Goal: Contribute content: Add original content to the website for others to see

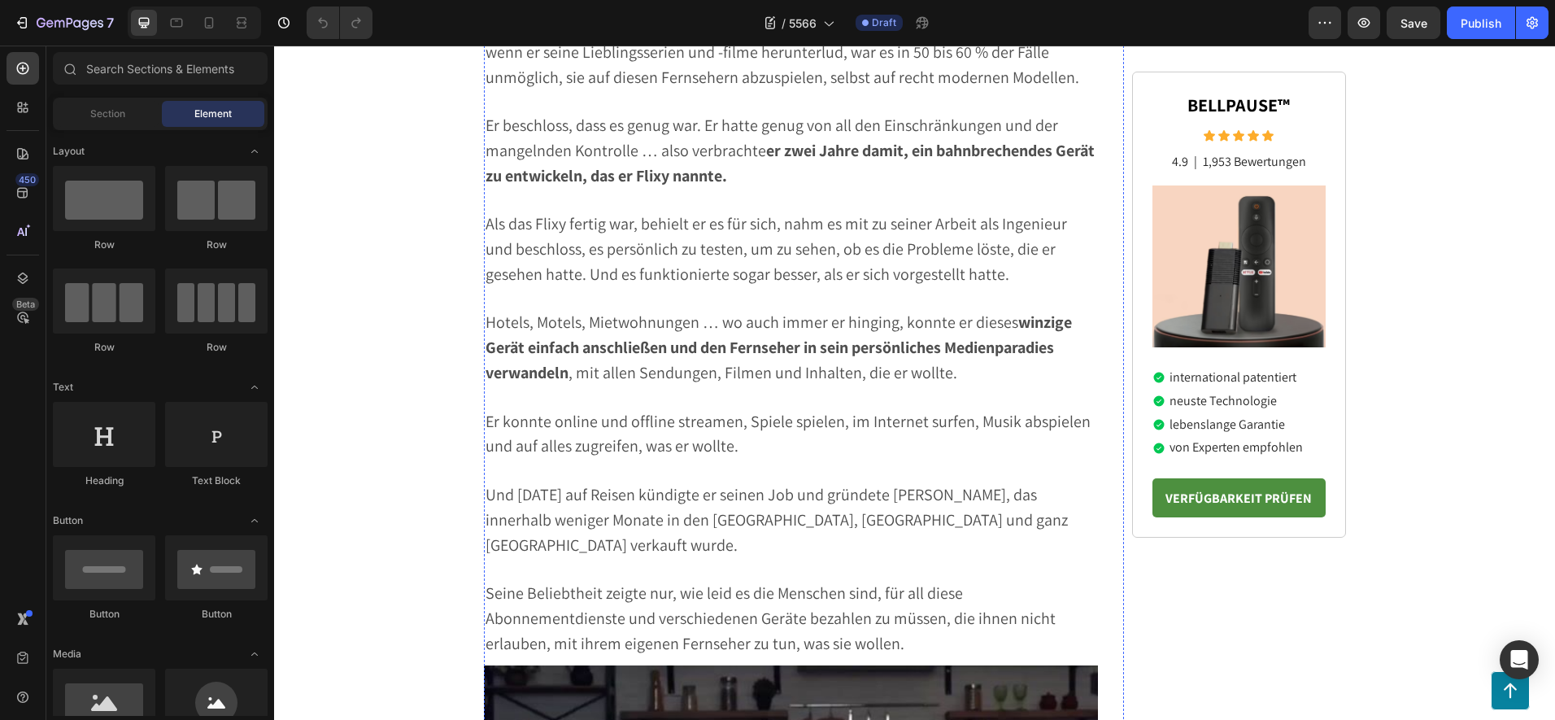
scroll to position [894, 0]
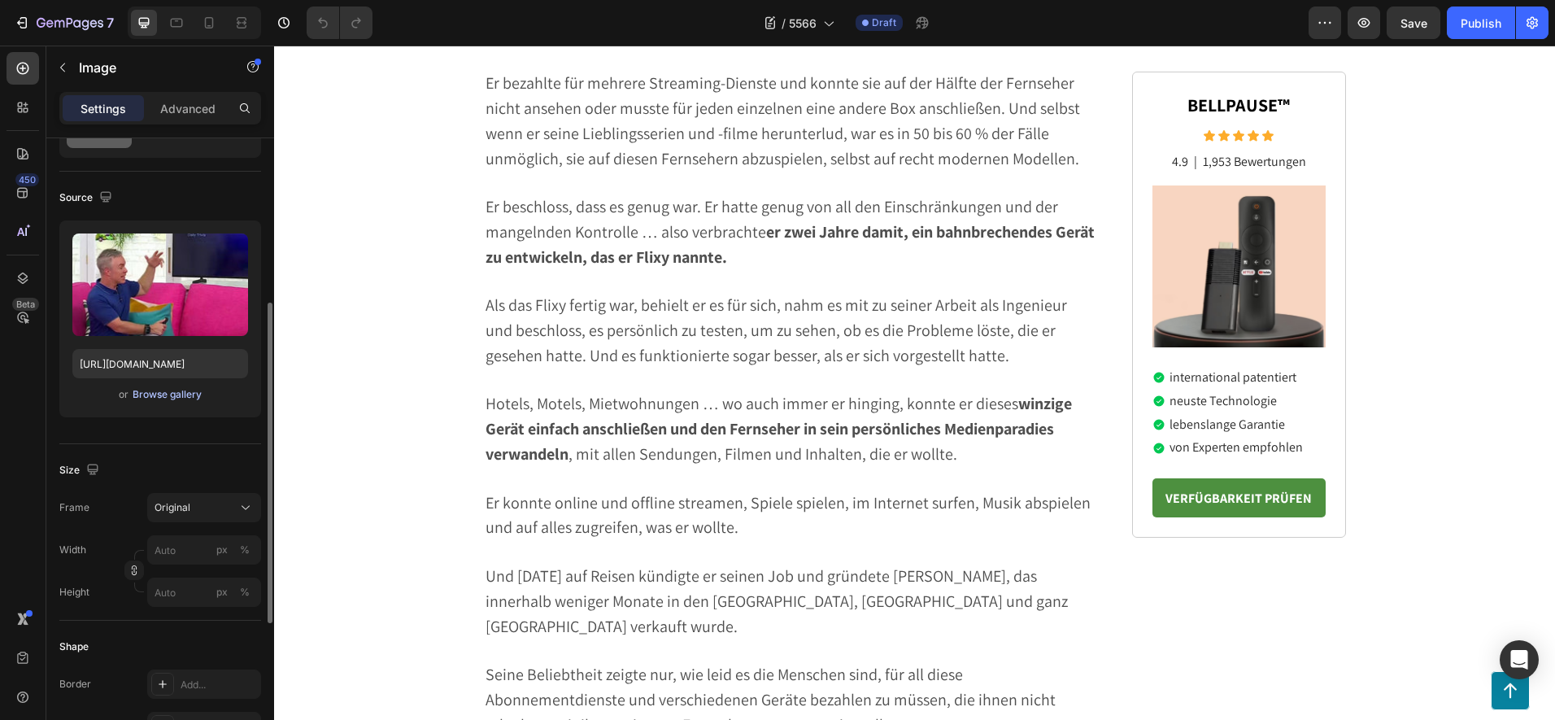
scroll to position [163, 0]
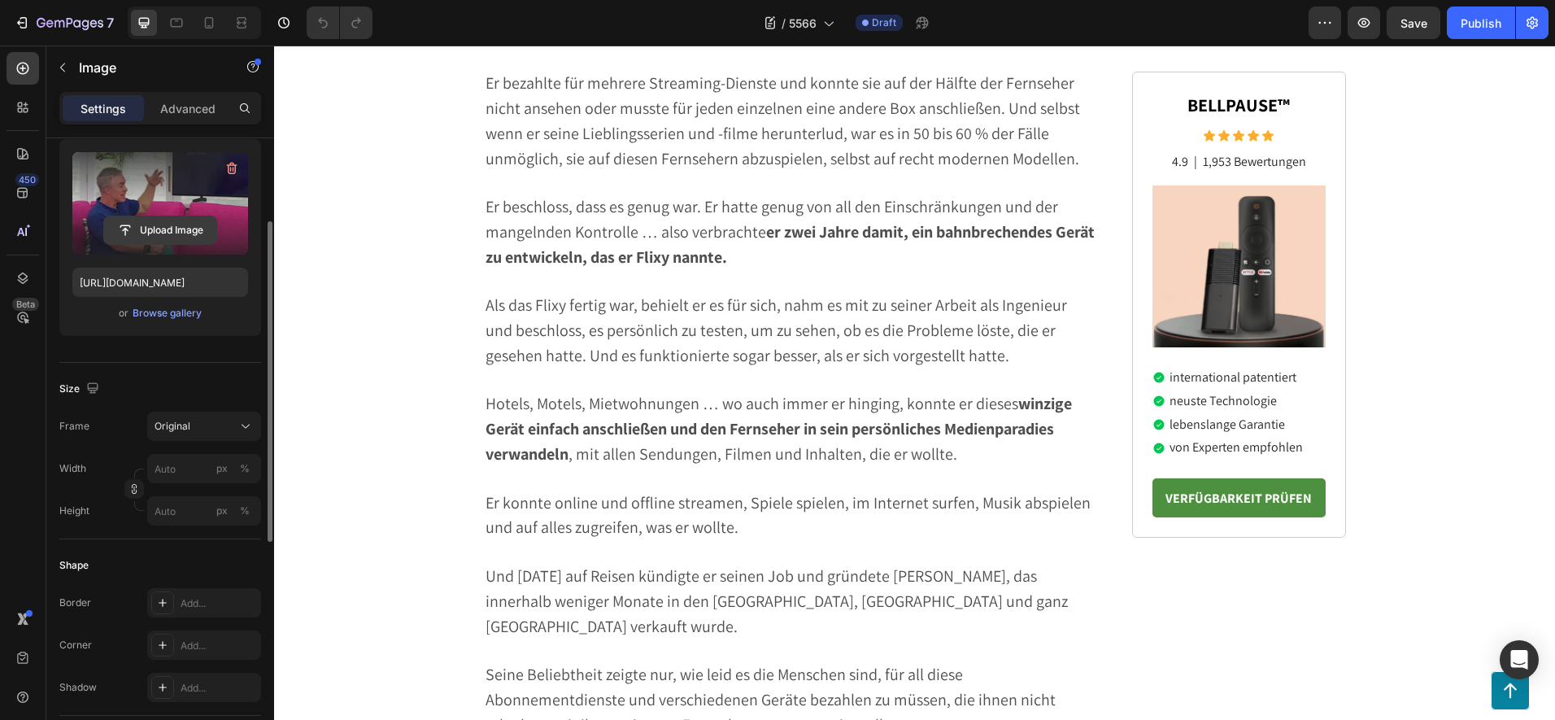
click at [155, 230] on input "file" at bounding box center [160, 230] width 112 height 28
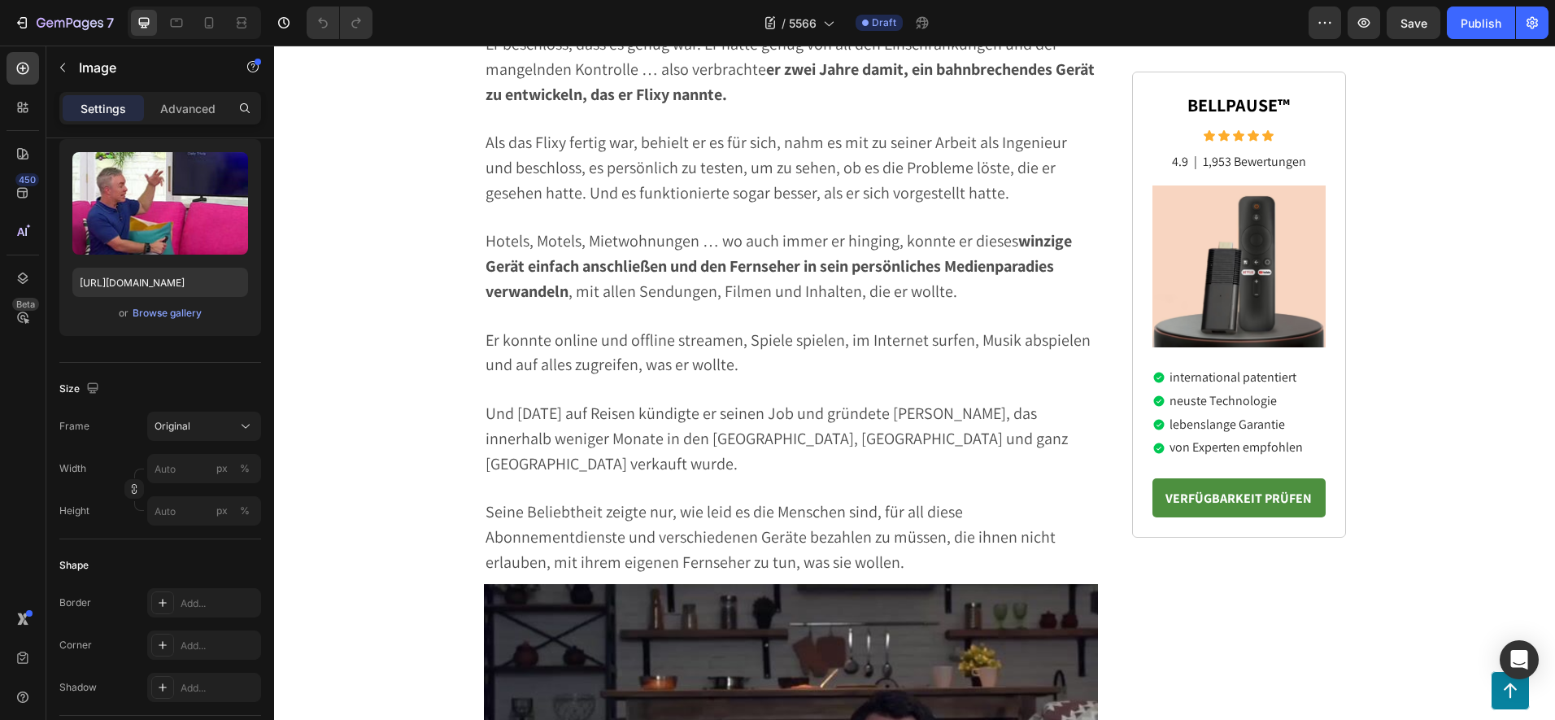
scroll to position [894, 0]
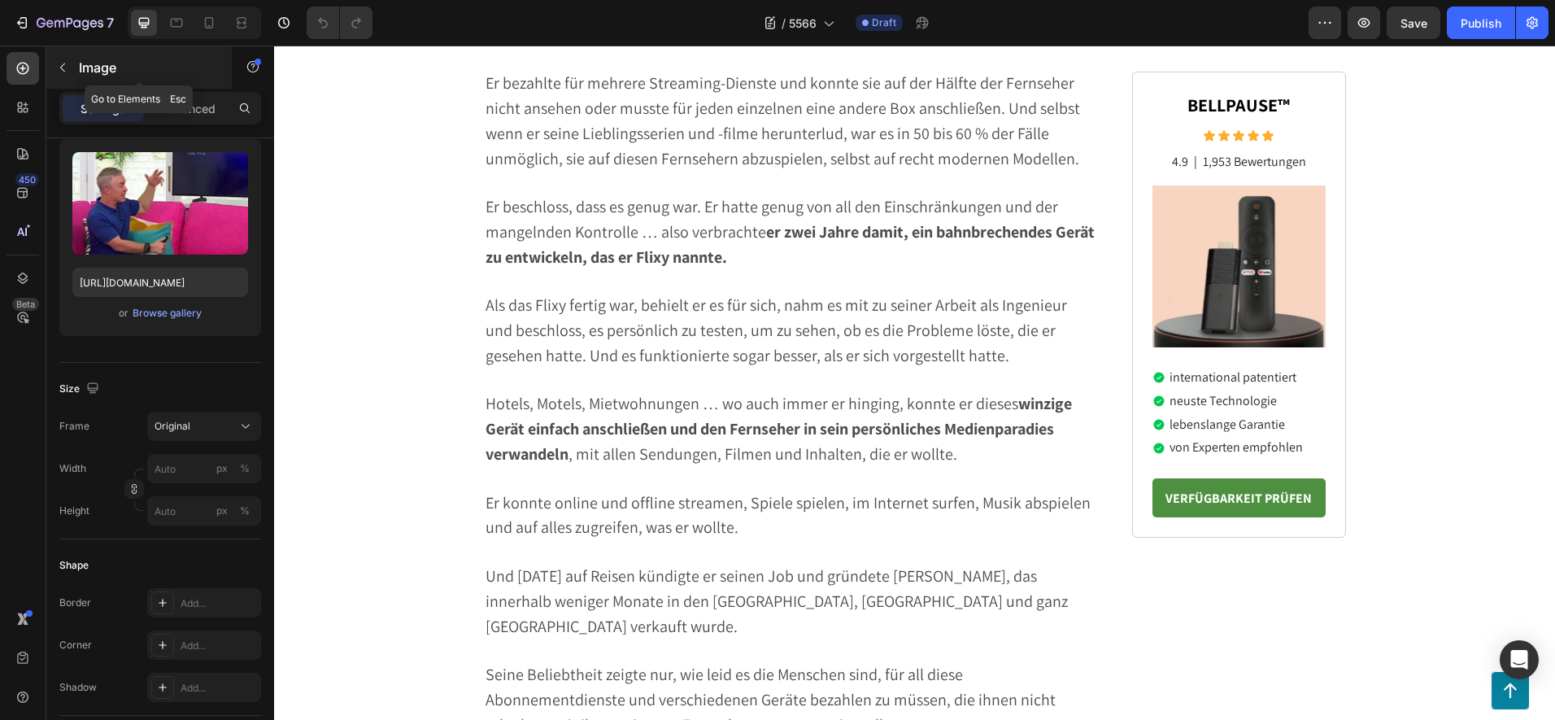
click at [62, 72] on icon "button" at bounding box center [62, 67] width 13 height 13
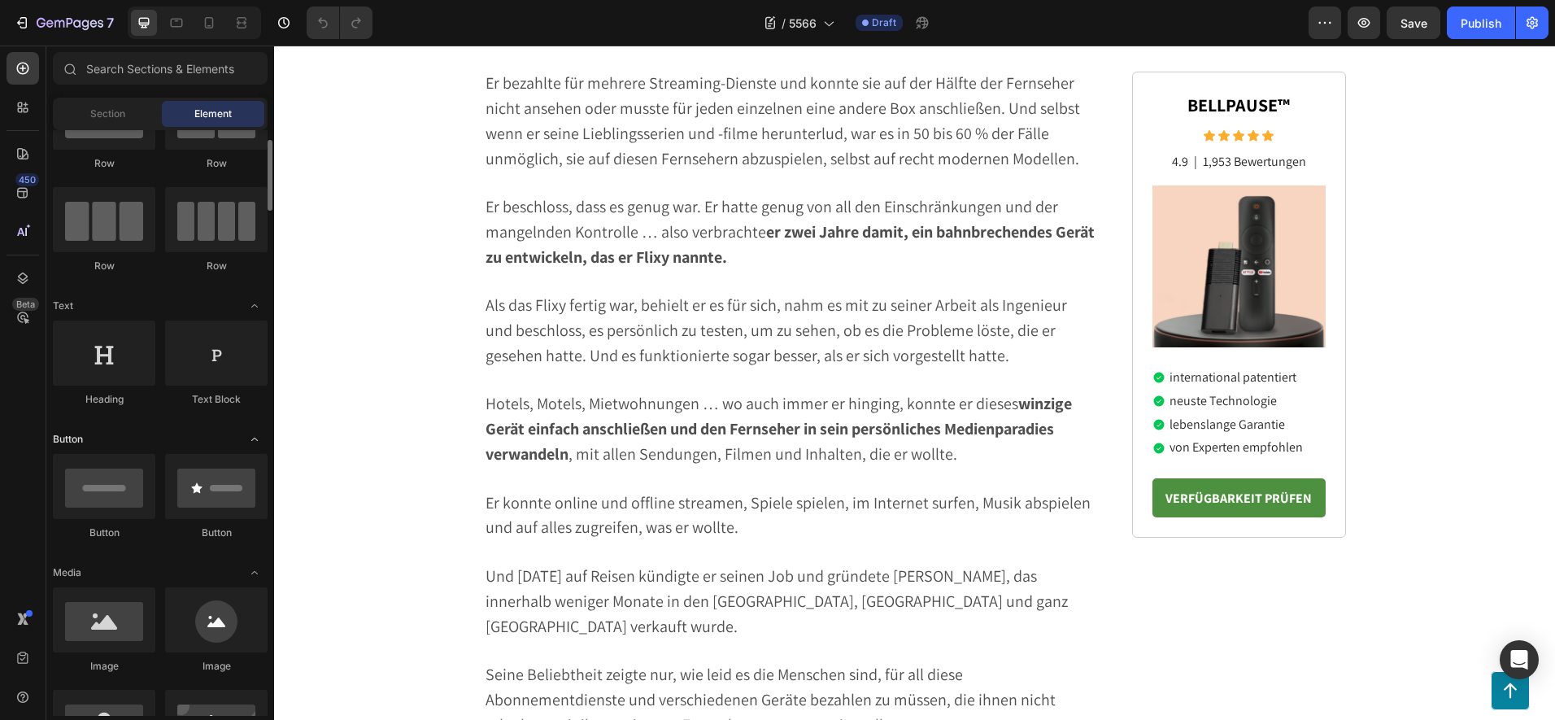
scroll to position [244, 0]
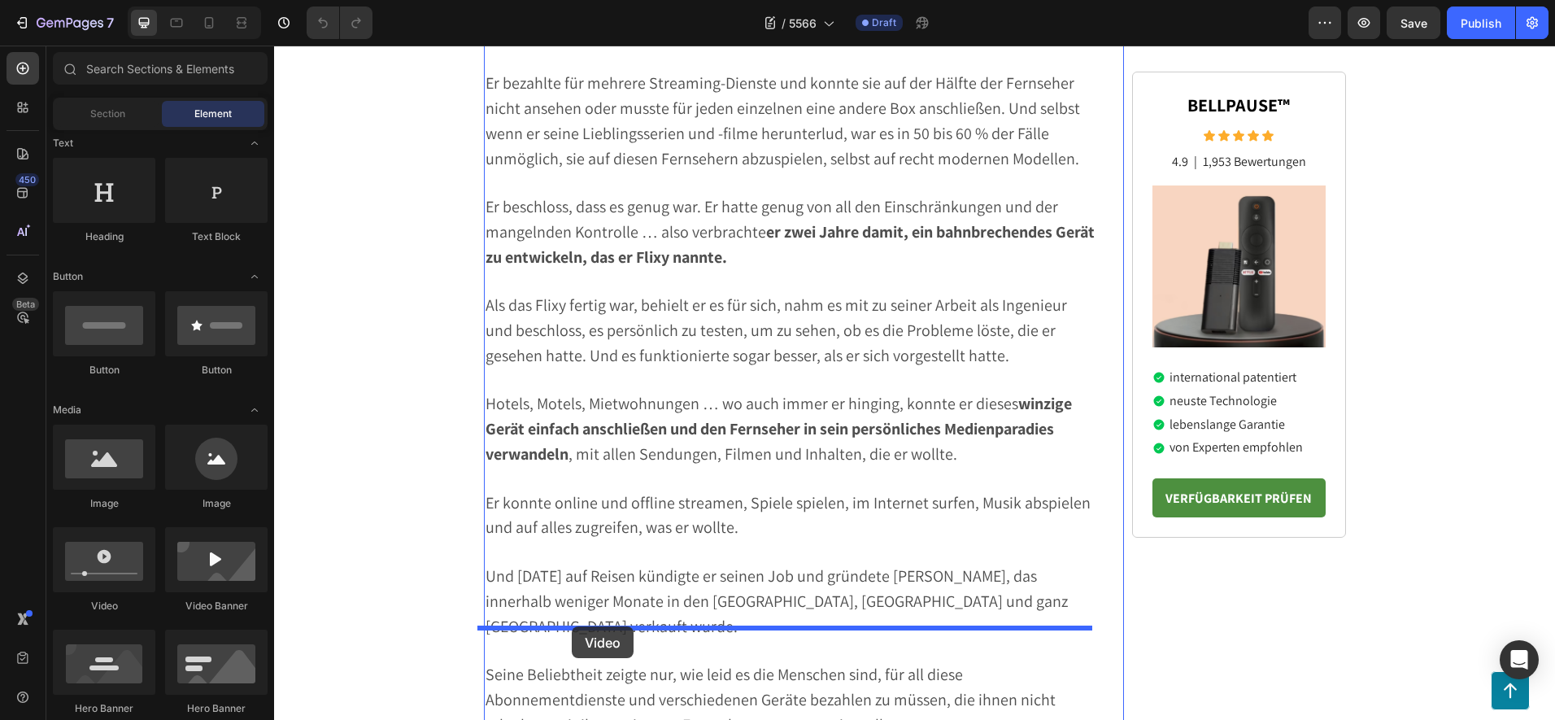
drag, startPoint x: 381, startPoint y: 618, endPoint x: 572, endPoint y: 626, distance: 190.4
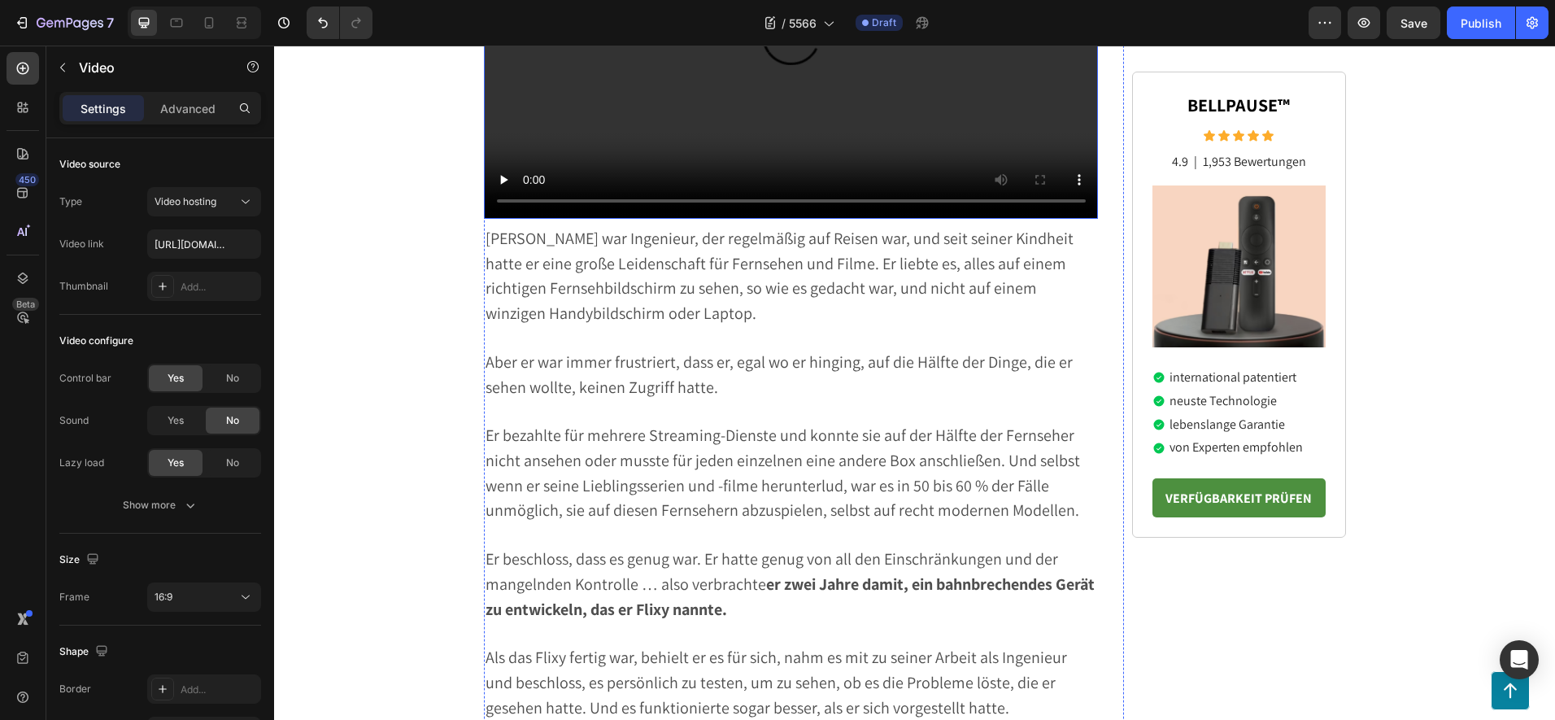
scroll to position [1220, 0]
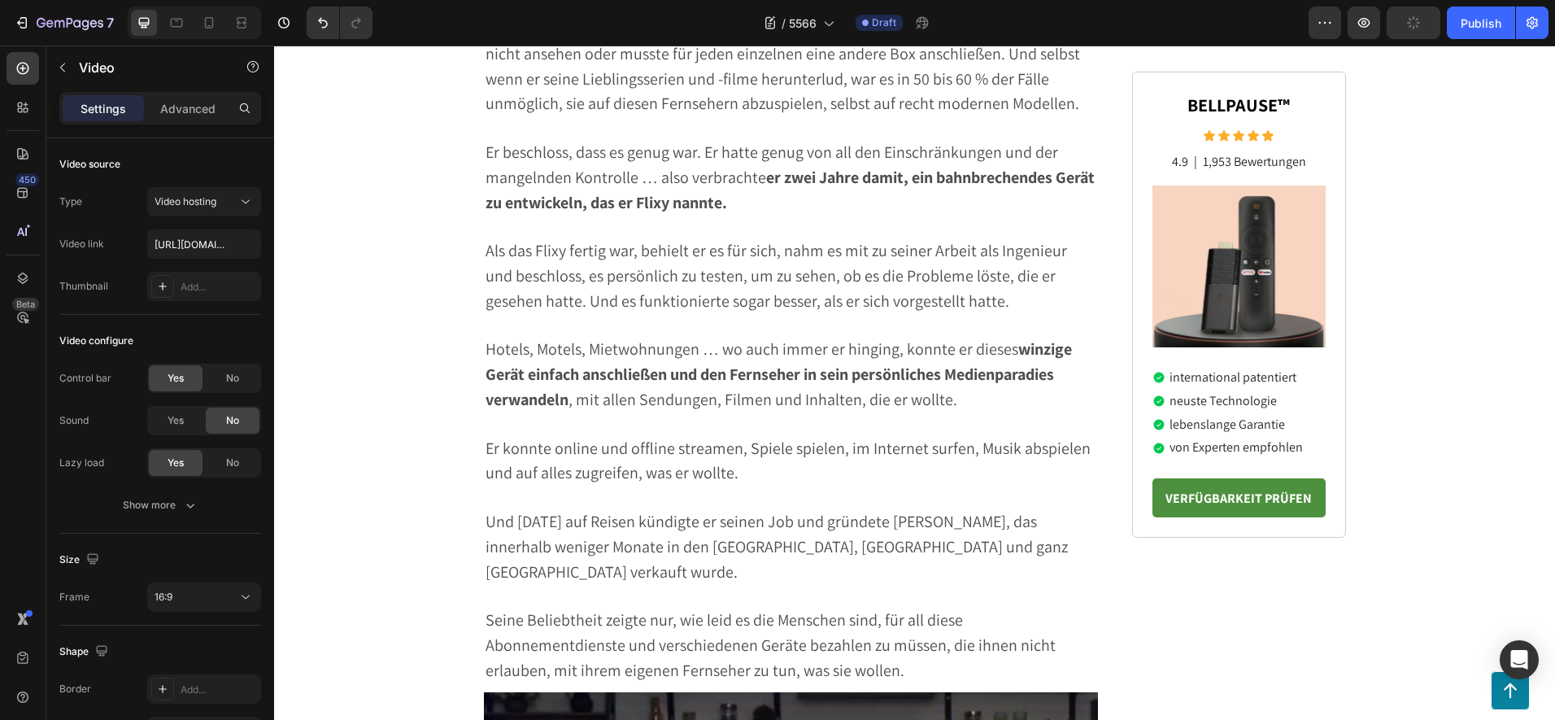
scroll to position [1220, 0]
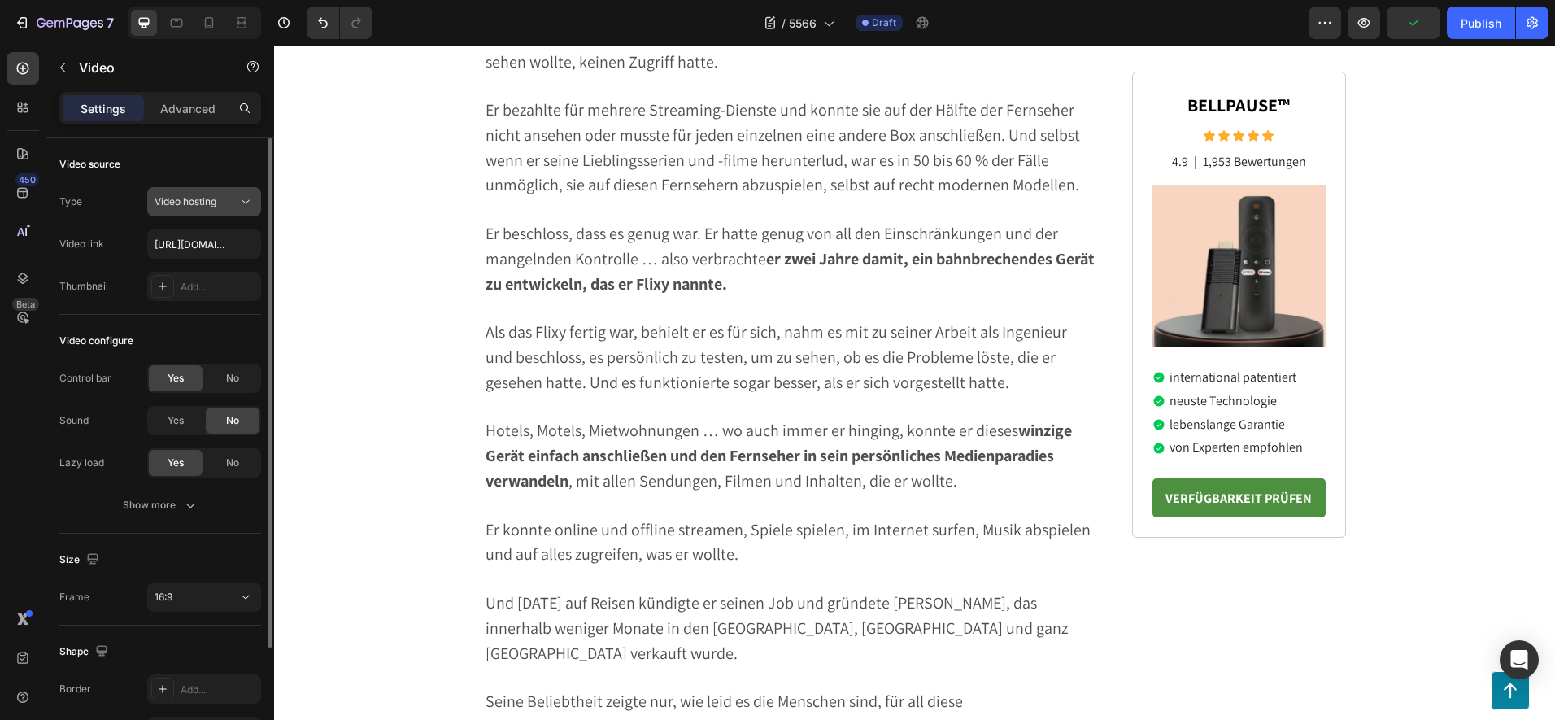
click at [243, 201] on icon at bounding box center [246, 202] width 8 height 4
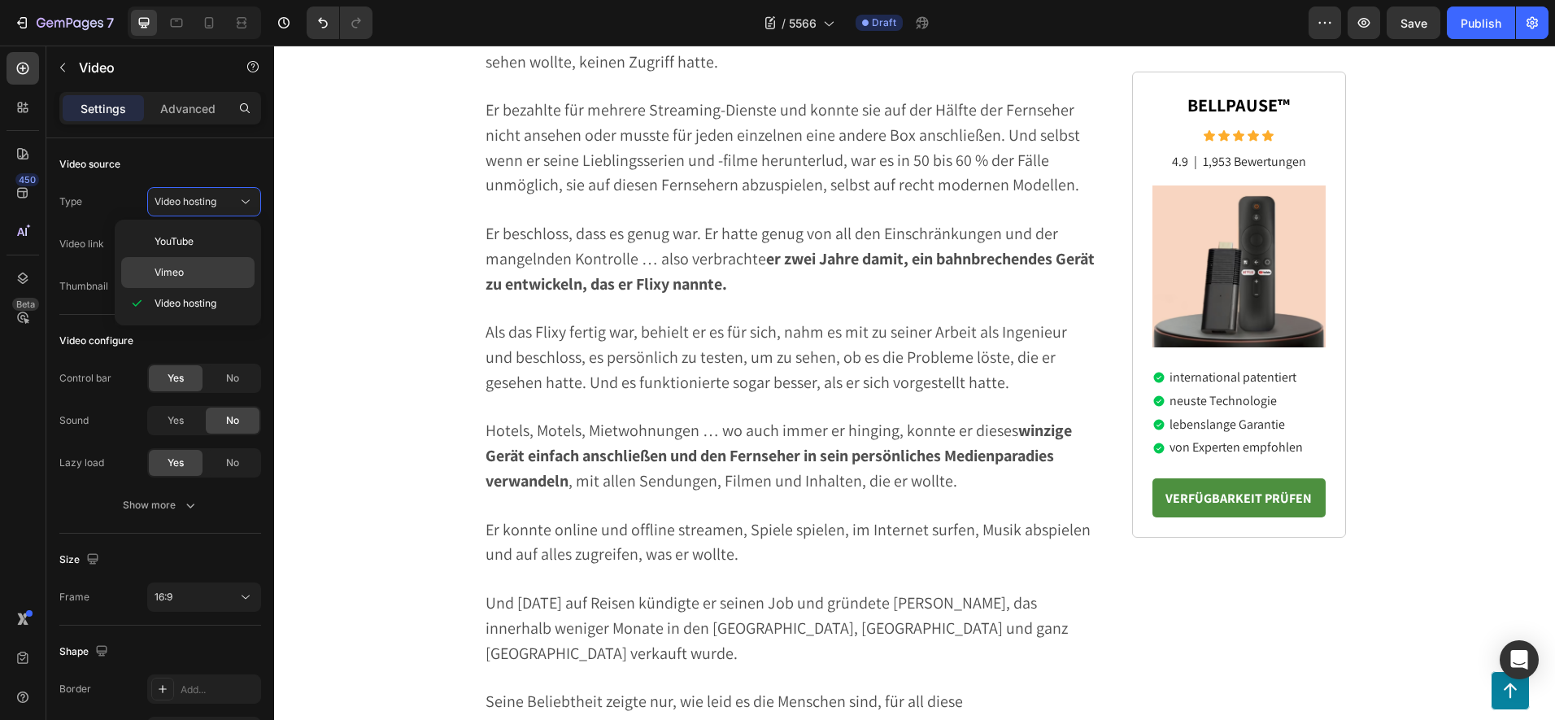
click at [185, 268] on p "Vimeo" at bounding box center [200, 272] width 93 height 15
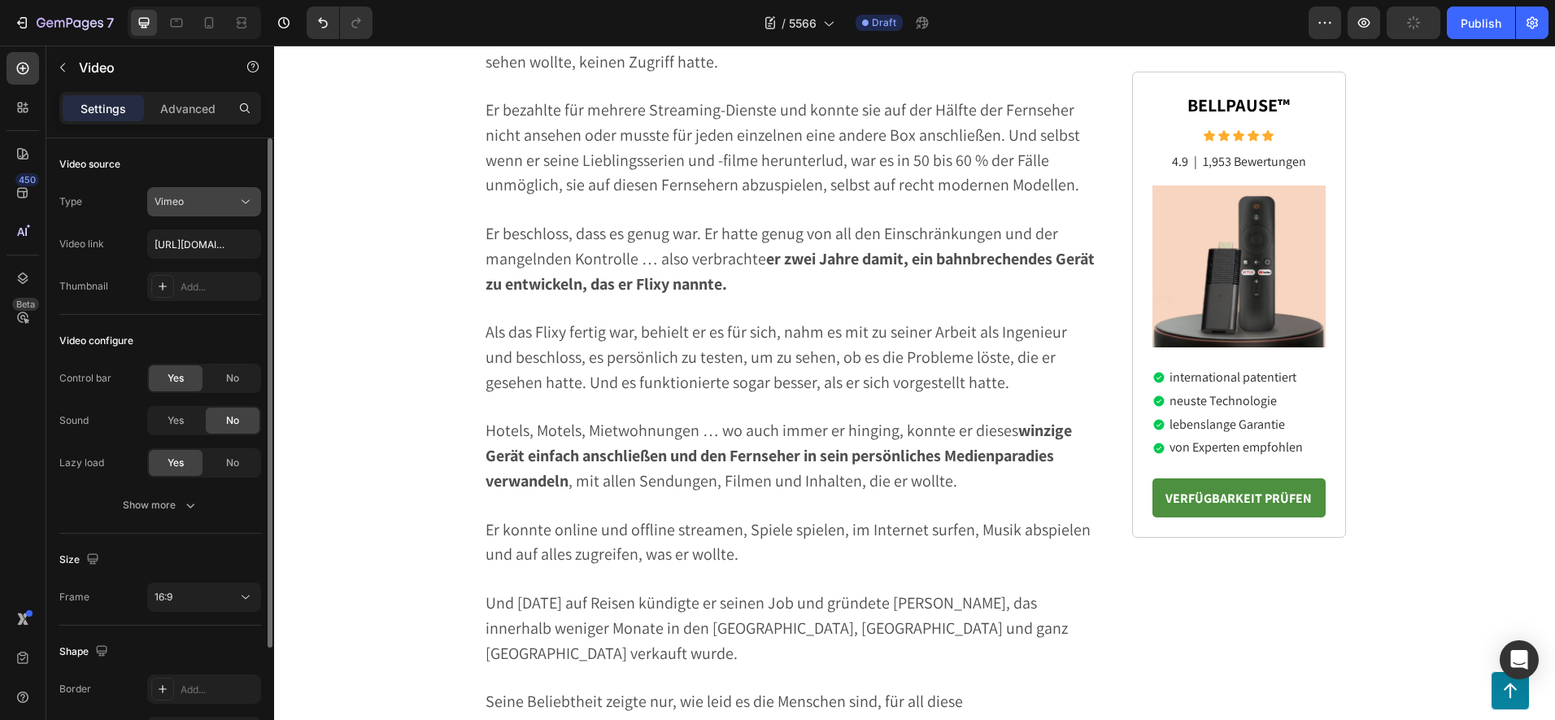
click at [237, 206] on div "Vimeo" at bounding box center [195, 201] width 83 height 15
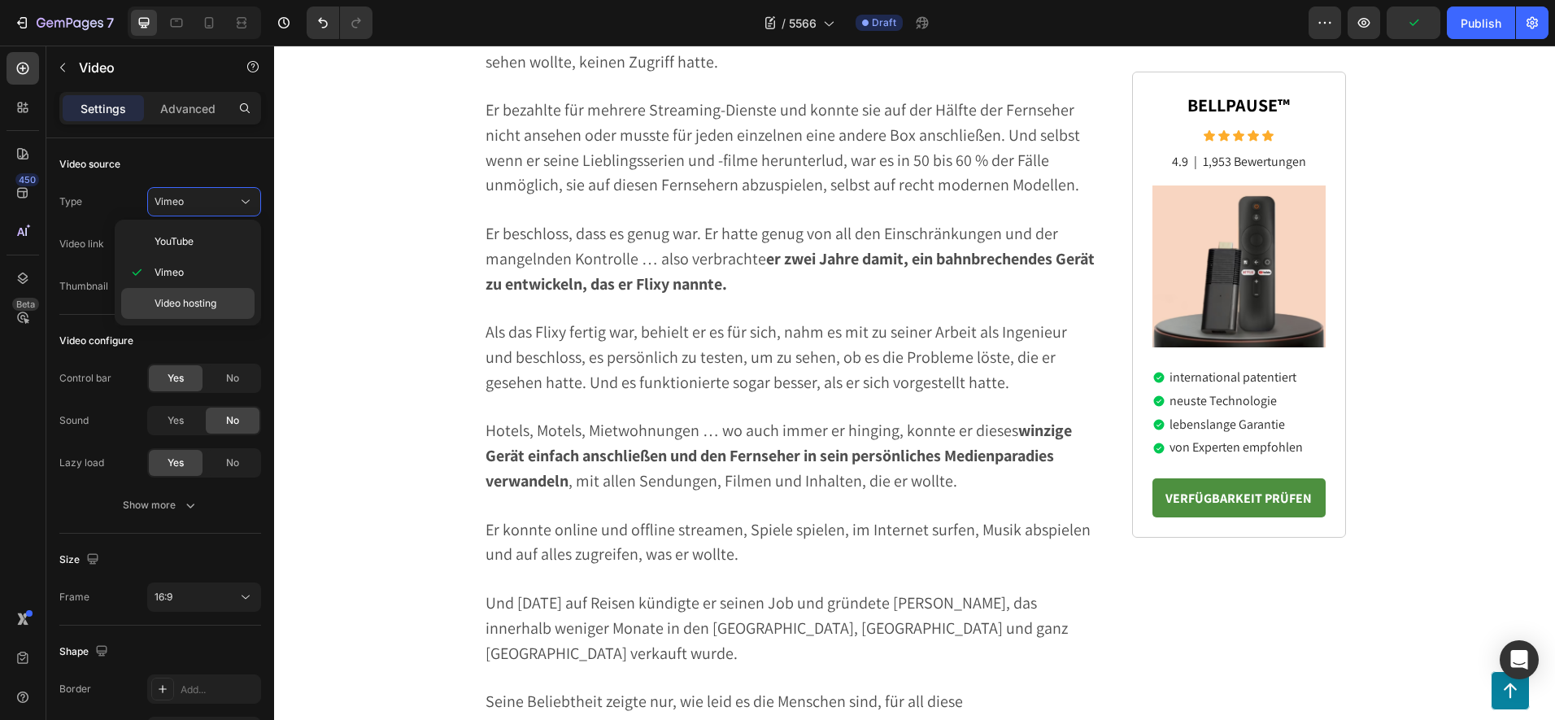
click at [189, 296] on span "Video hosting" at bounding box center [185, 303] width 62 height 15
type input "[URL][DOMAIN_NAME]"
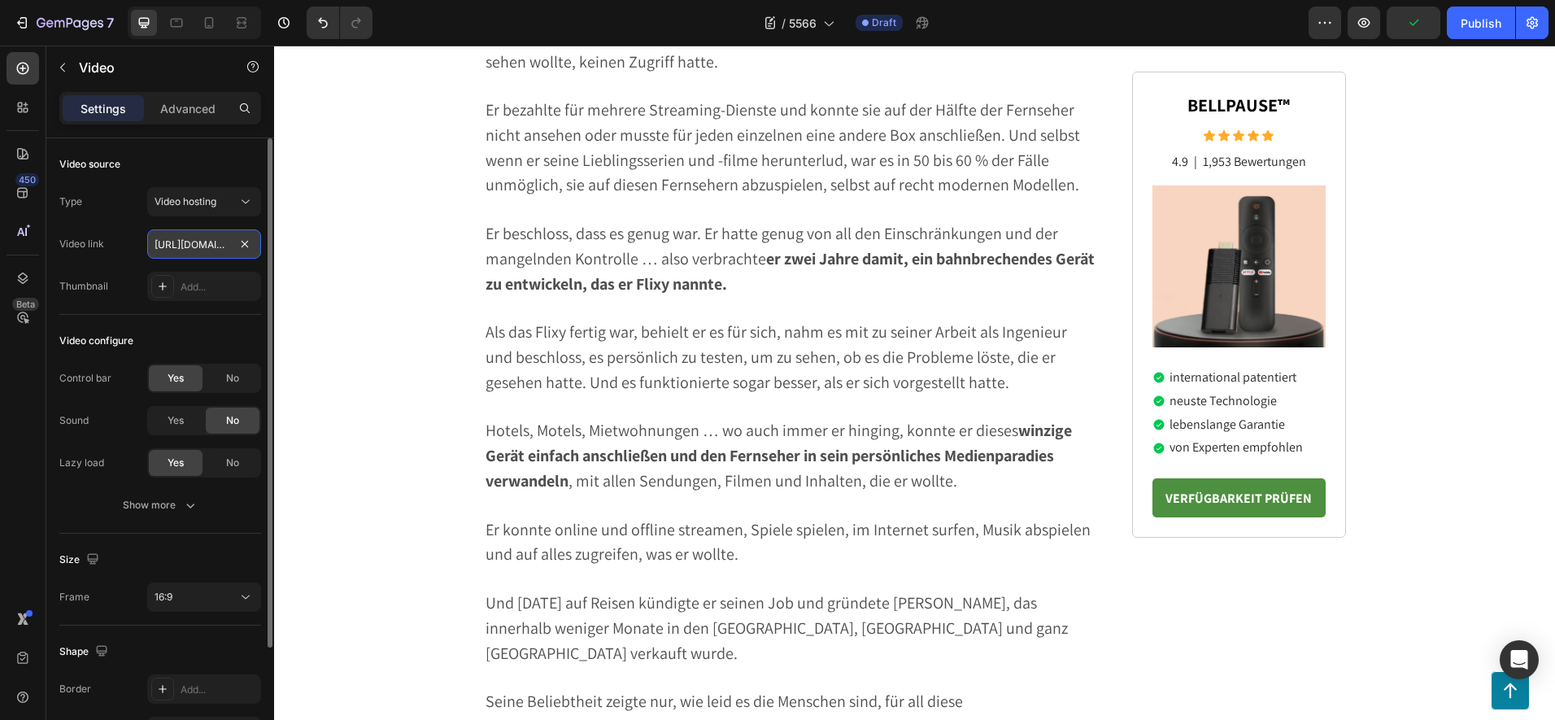
click at [196, 245] on input "[URL][DOMAIN_NAME]" at bounding box center [204, 243] width 114 height 29
click at [197, 246] on input "text" at bounding box center [204, 243] width 114 height 29
click at [198, 281] on div "Add..." at bounding box center [219, 287] width 76 height 15
click at [248, 288] on icon "button" at bounding box center [243, 286] width 13 height 13
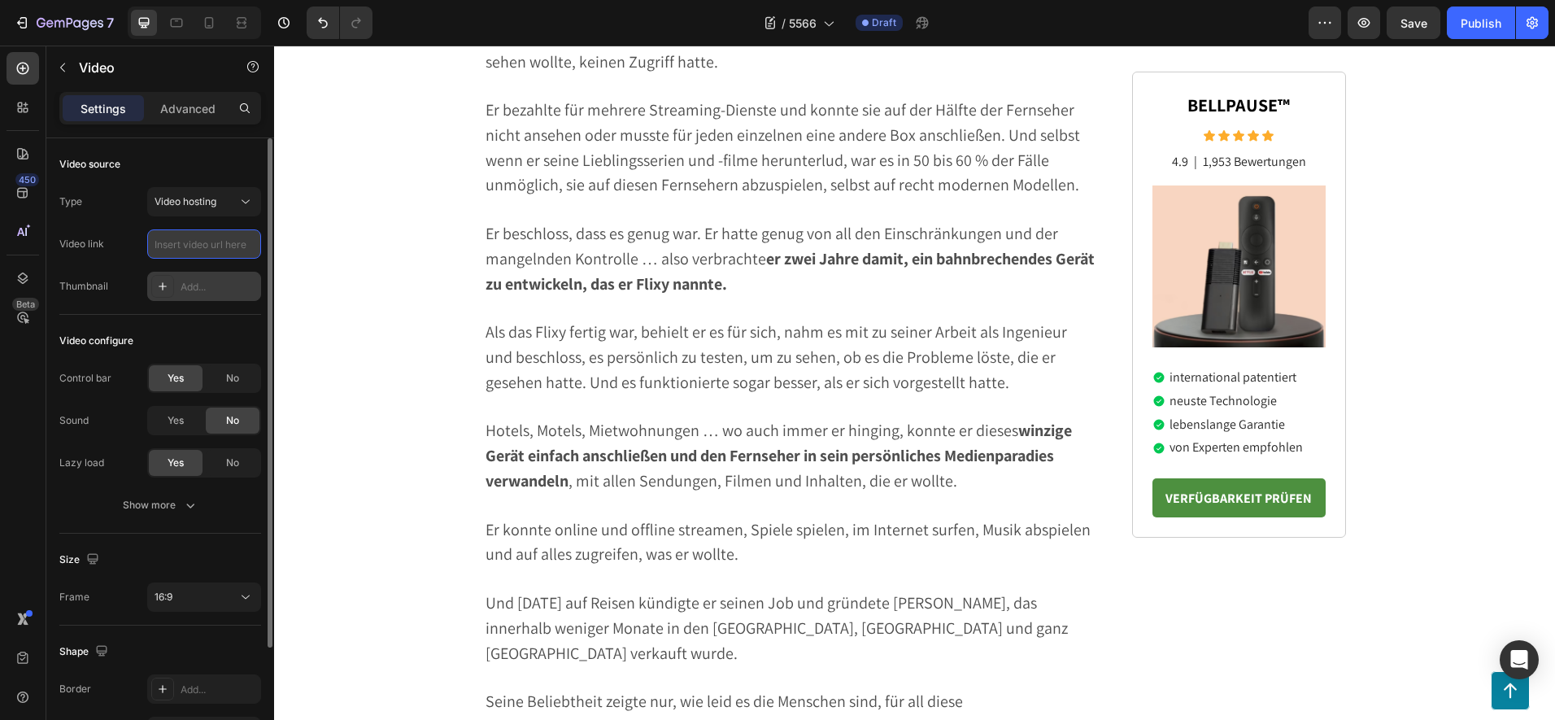
click at [185, 245] on input "text" at bounding box center [204, 243] width 114 height 29
click at [250, 201] on icon at bounding box center [245, 202] width 16 height 16
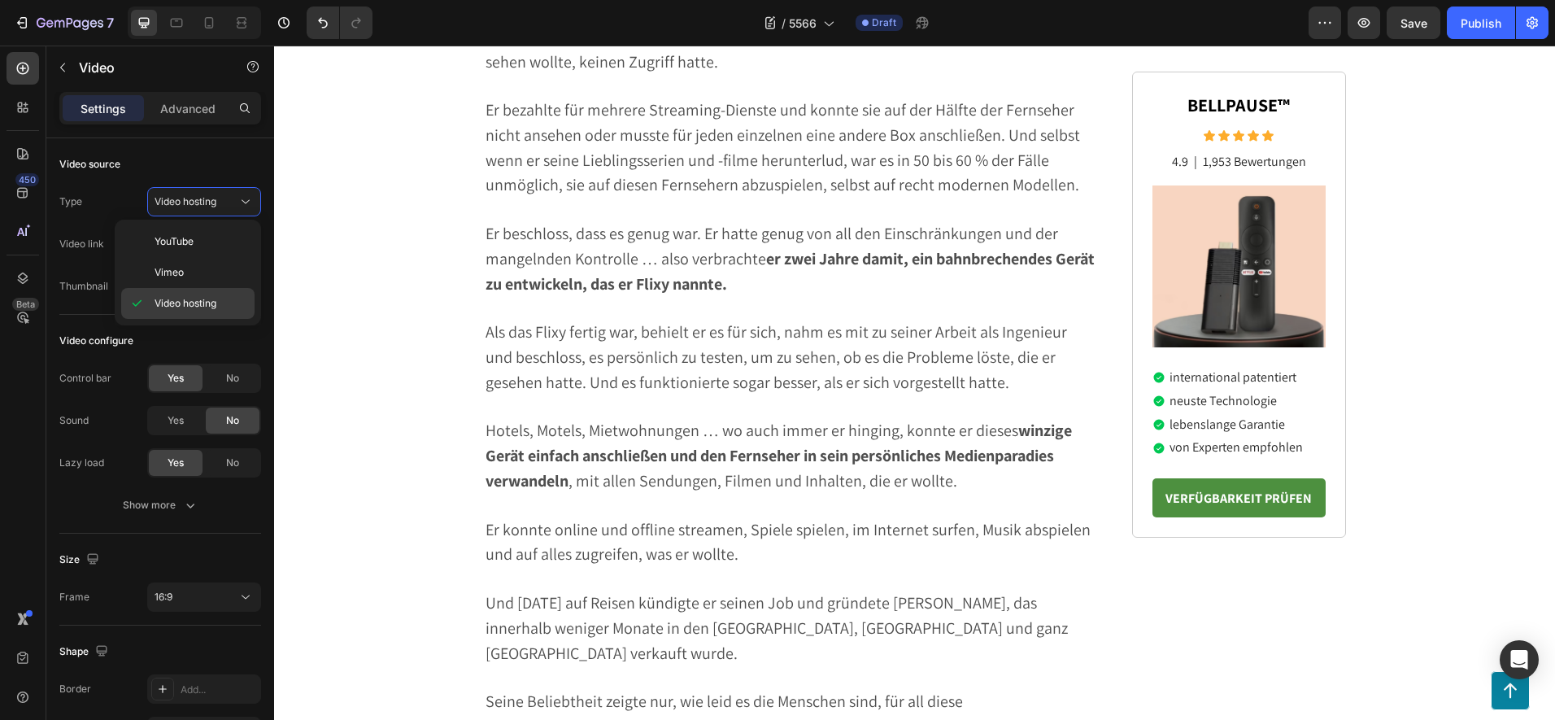
click at [182, 294] on div "Video hosting" at bounding box center [187, 303] width 133 height 31
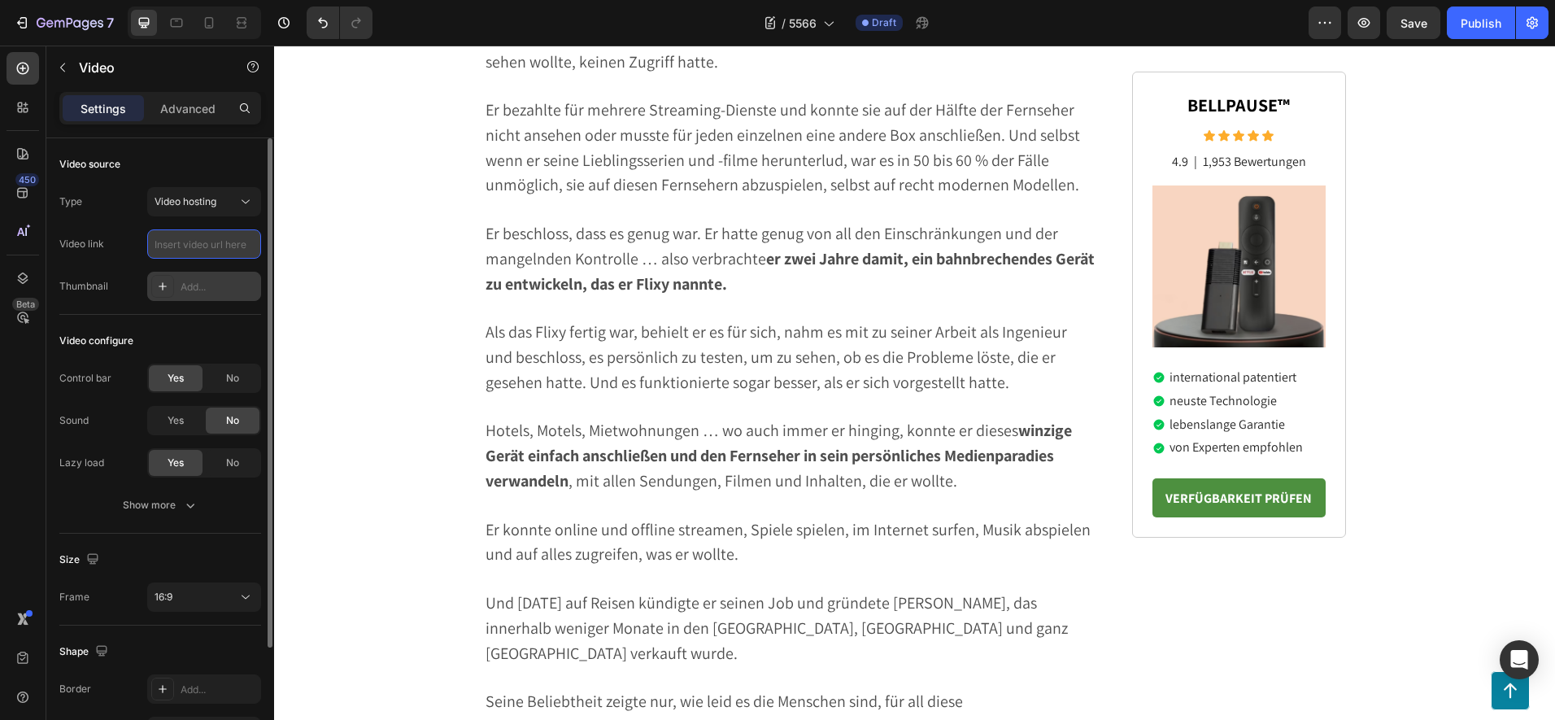
click at [218, 250] on input "text" at bounding box center [204, 243] width 114 height 29
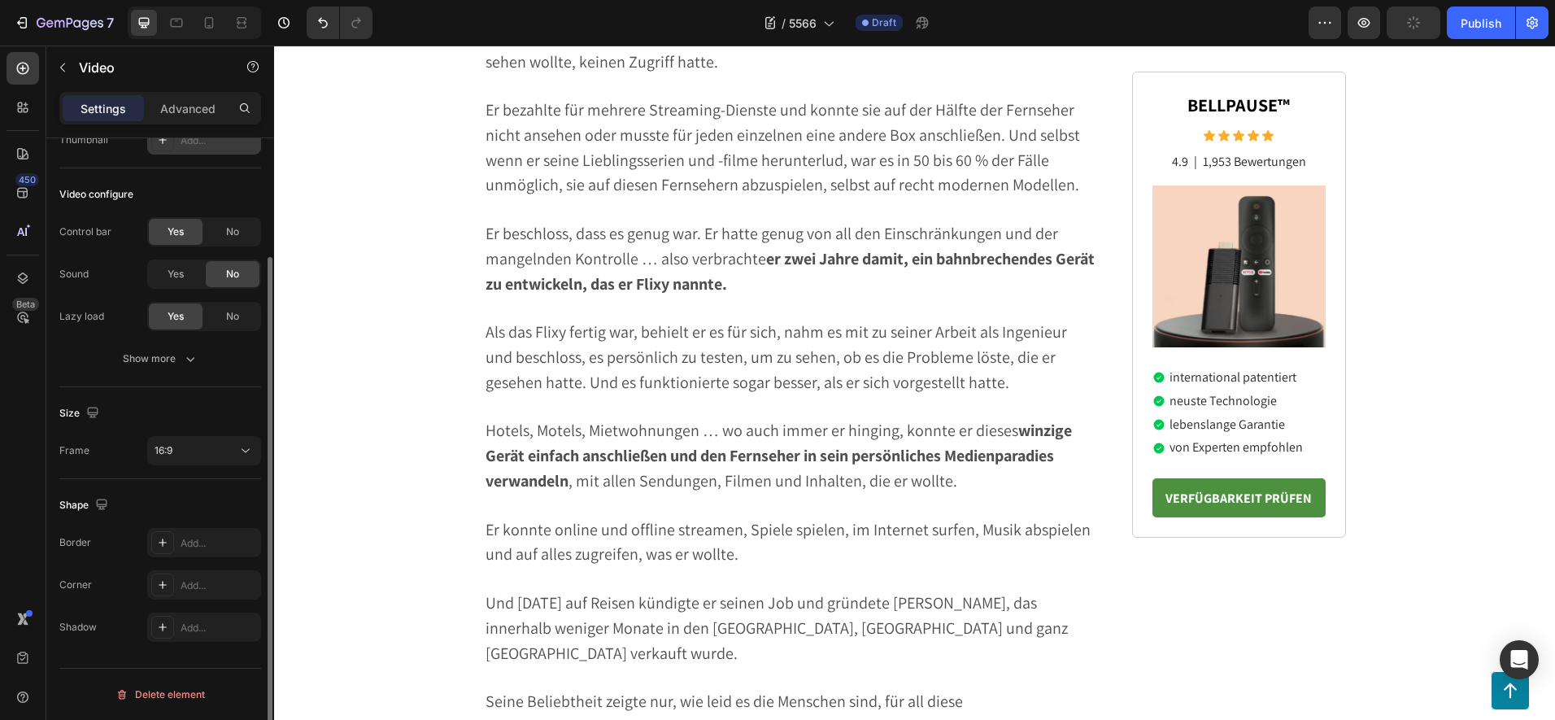
scroll to position [0, 0]
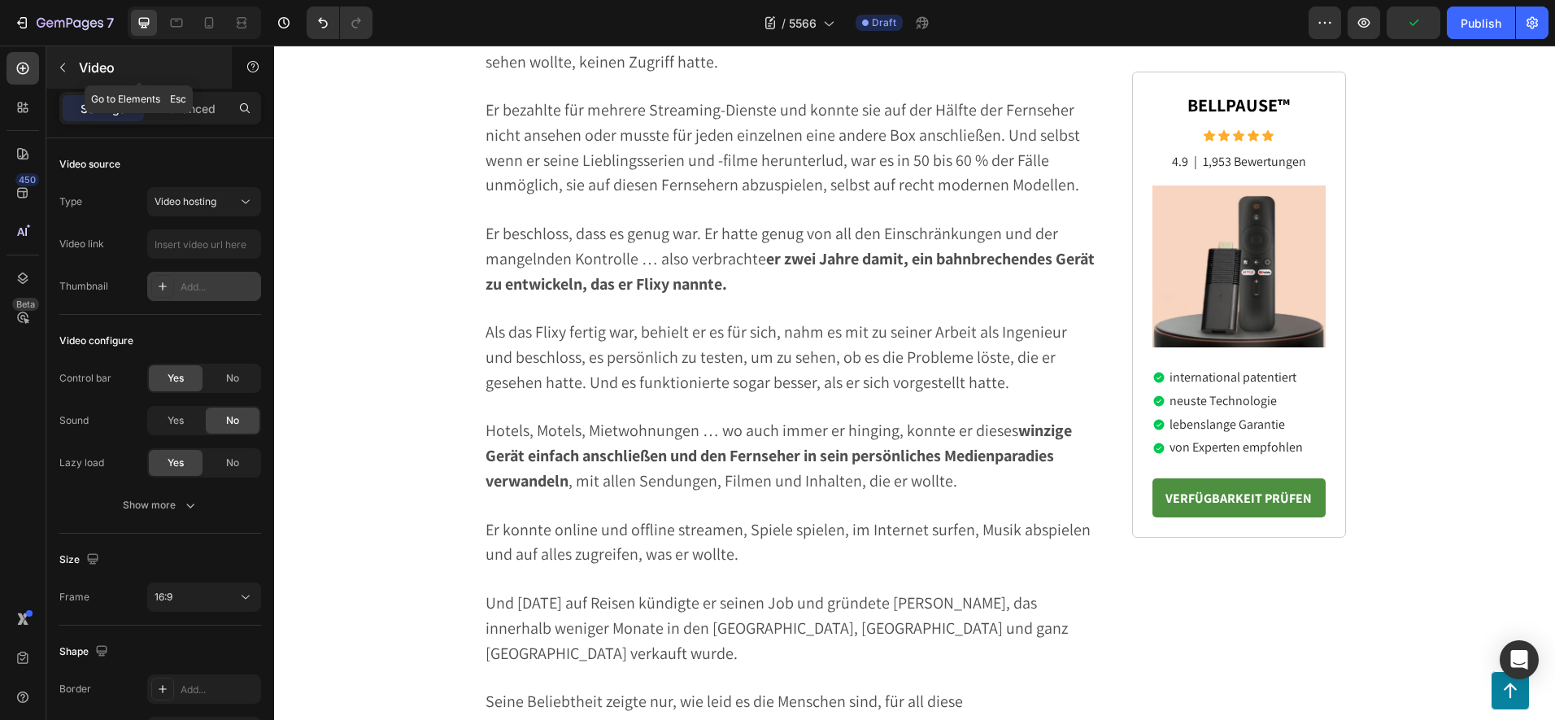
click at [63, 64] on icon "button" at bounding box center [62, 67] width 5 height 9
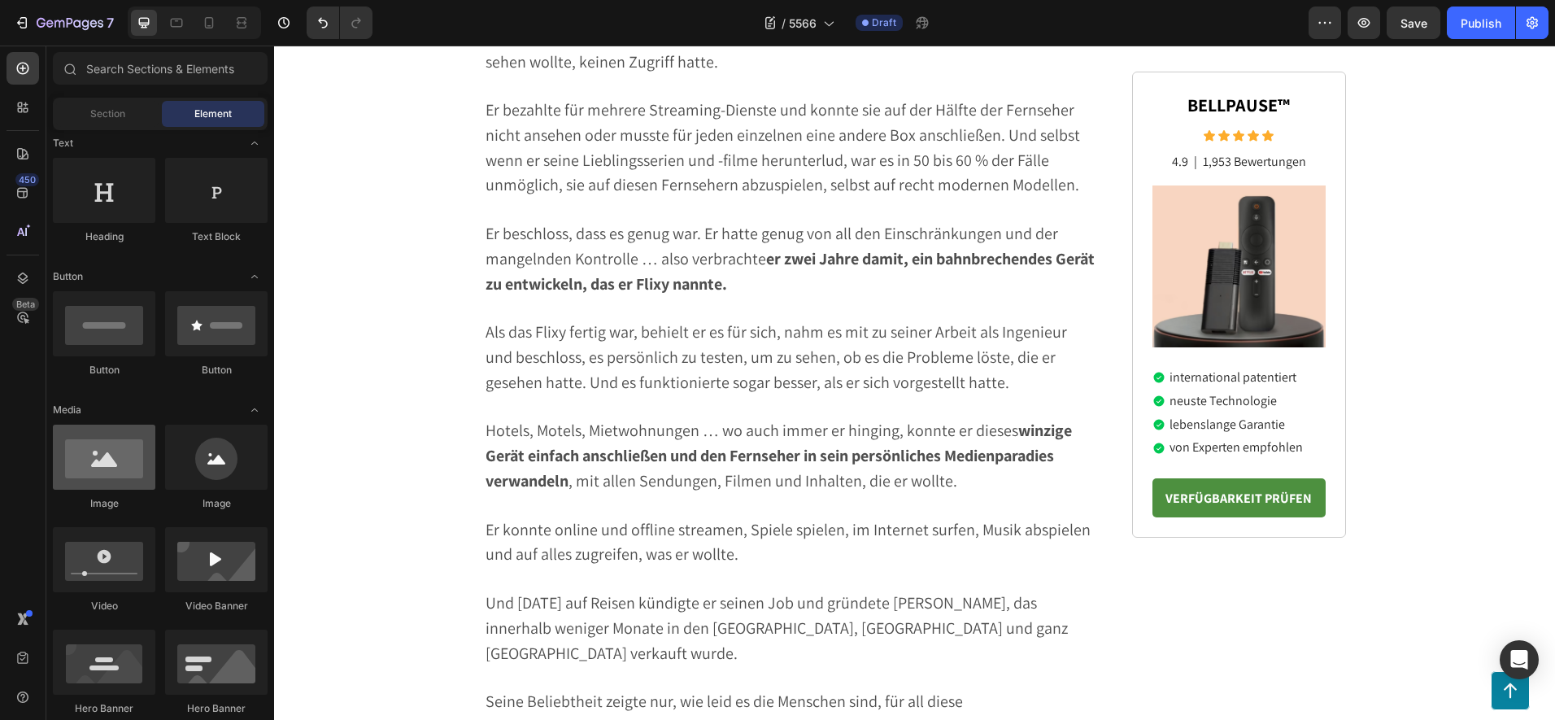
scroll to position [325, 0]
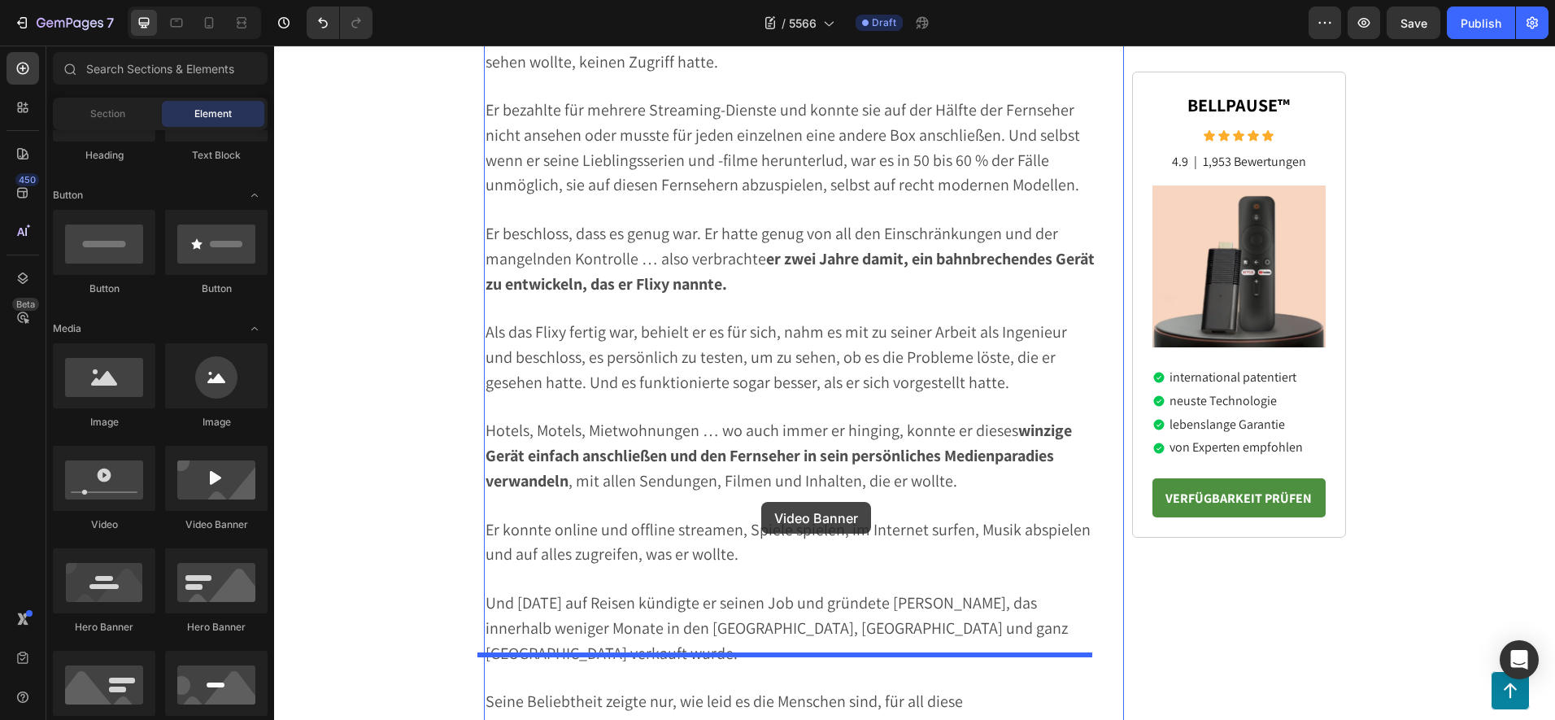
drag, startPoint x: 499, startPoint y: 547, endPoint x: 761, endPoint y: 502, distance: 265.8
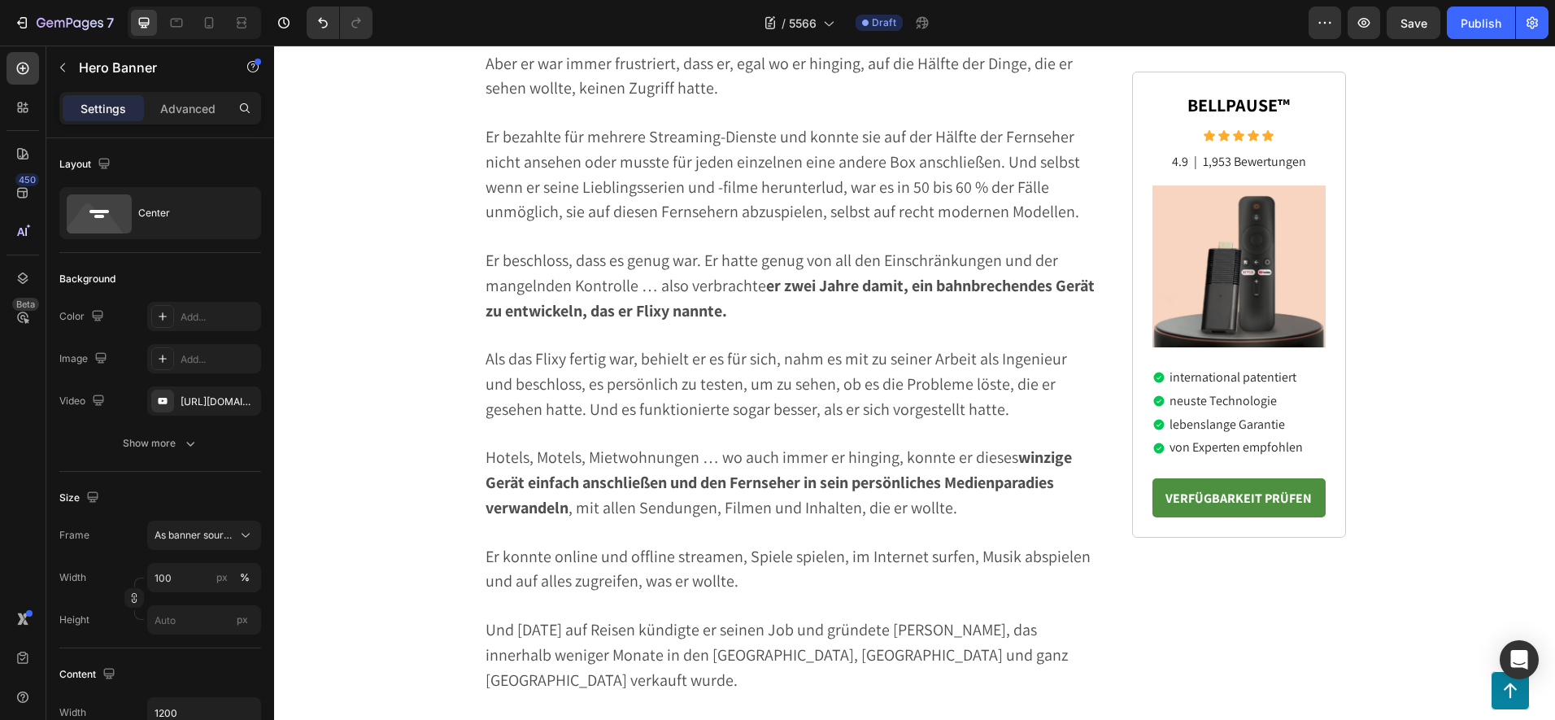
scroll to position [1626, 0]
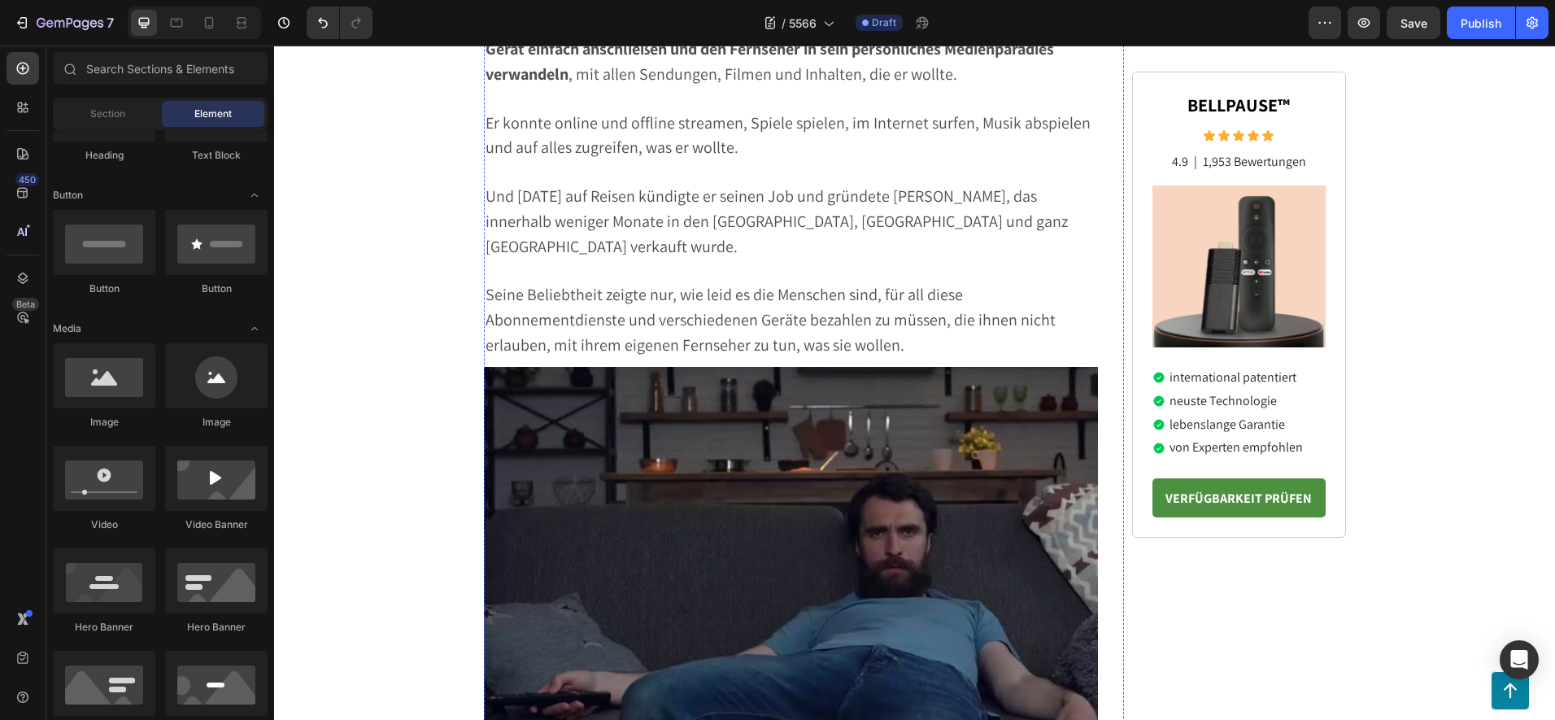
scroll to position [1464, 0]
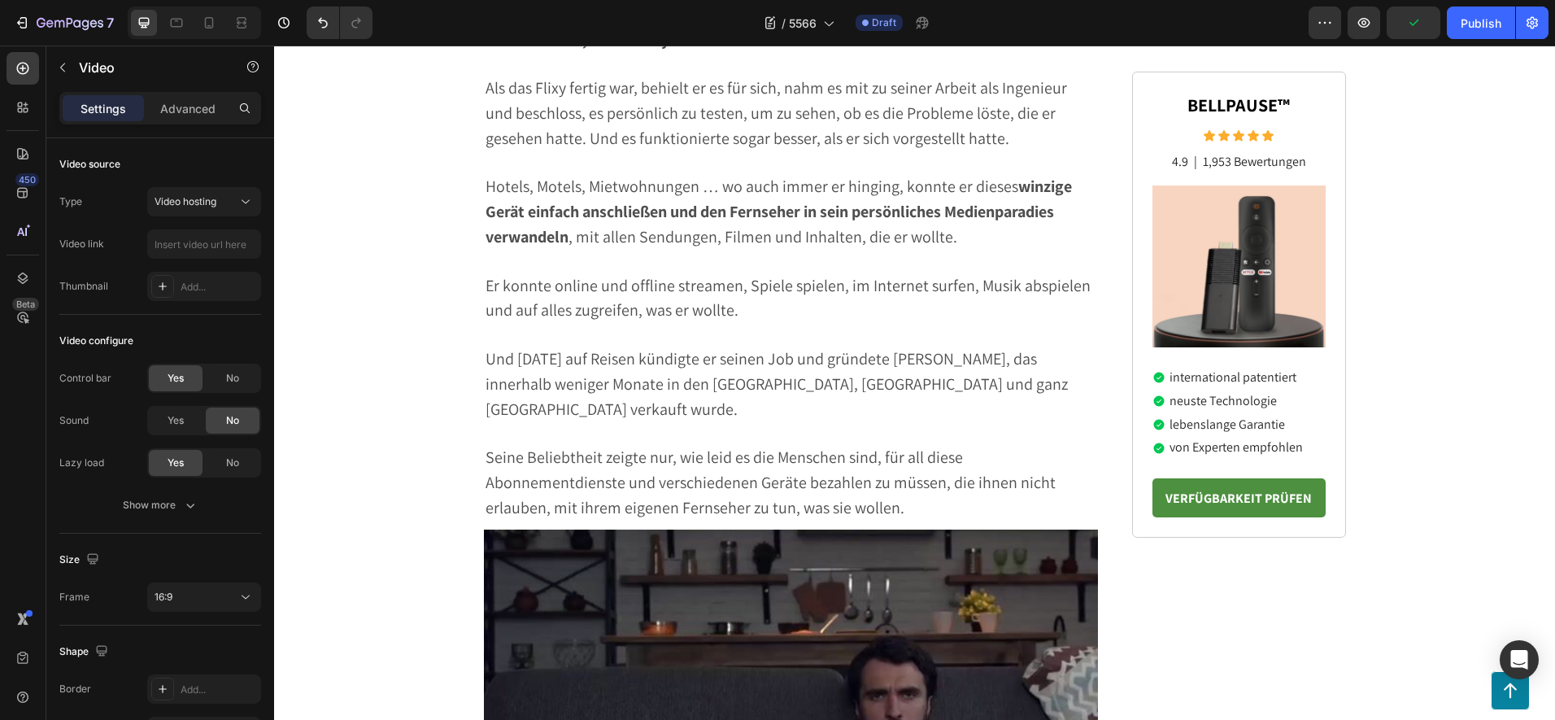
click at [200, 249] on input "text" at bounding box center [204, 243] width 114 height 29
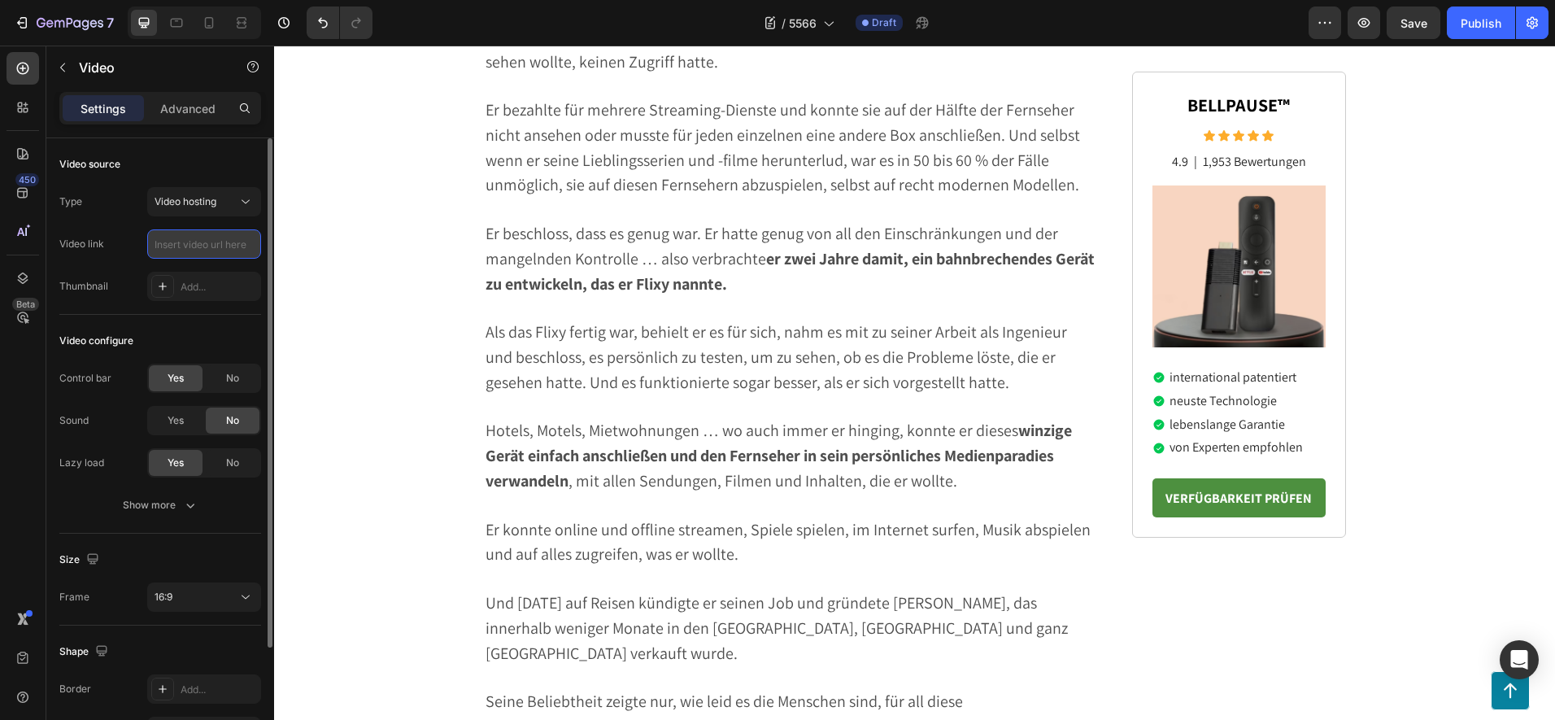
click at [167, 240] on input "text" at bounding box center [204, 243] width 114 height 29
paste input "[URL][DOMAIN_NAME]"
type input "[URL][DOMAIN_NAME]"
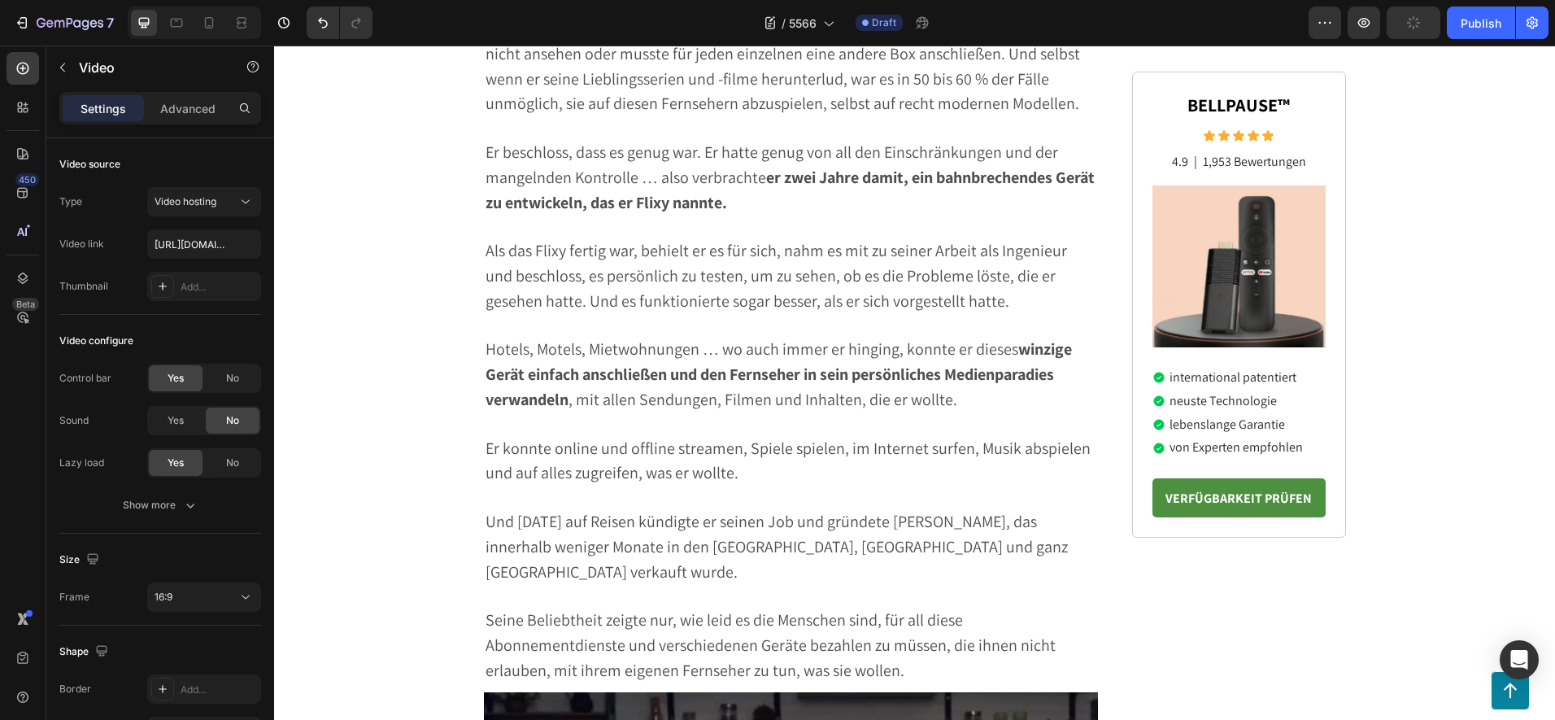
scroll to position [1220, 0]
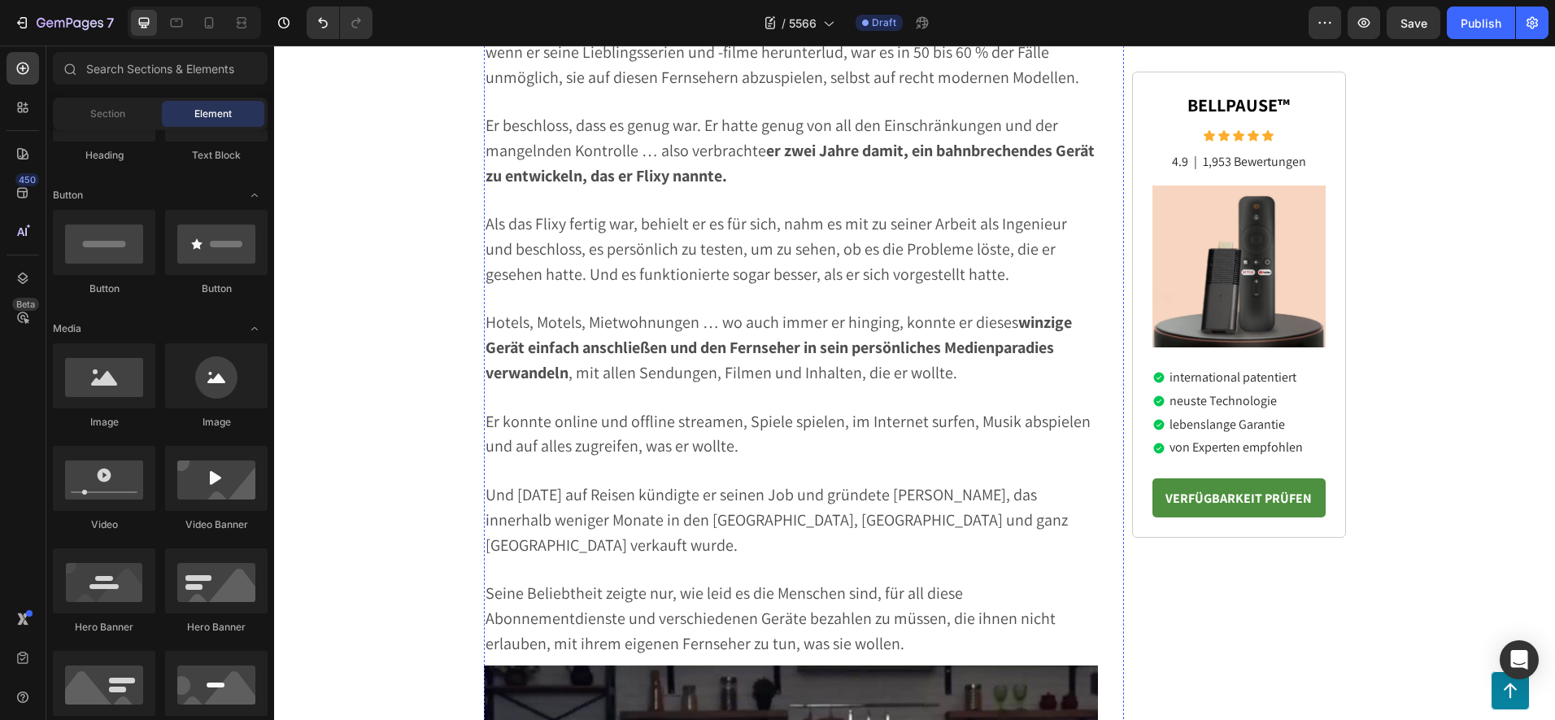
scroll to position [813, 0]
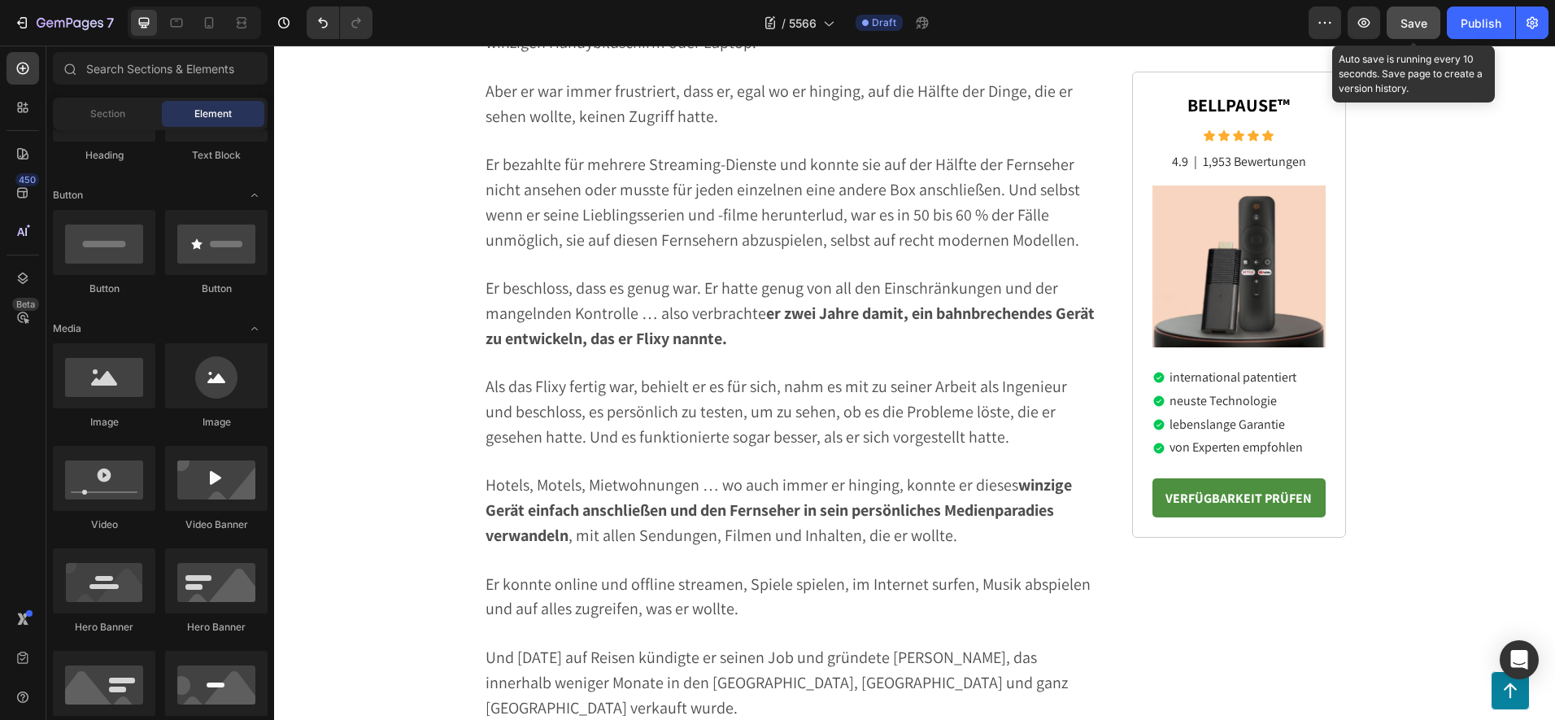
click at [1406, 25] on span "Save" at bounding box center [1413, 23] width 27 height 14
